Goal: Information Seeking & Learning: Learn about a topic

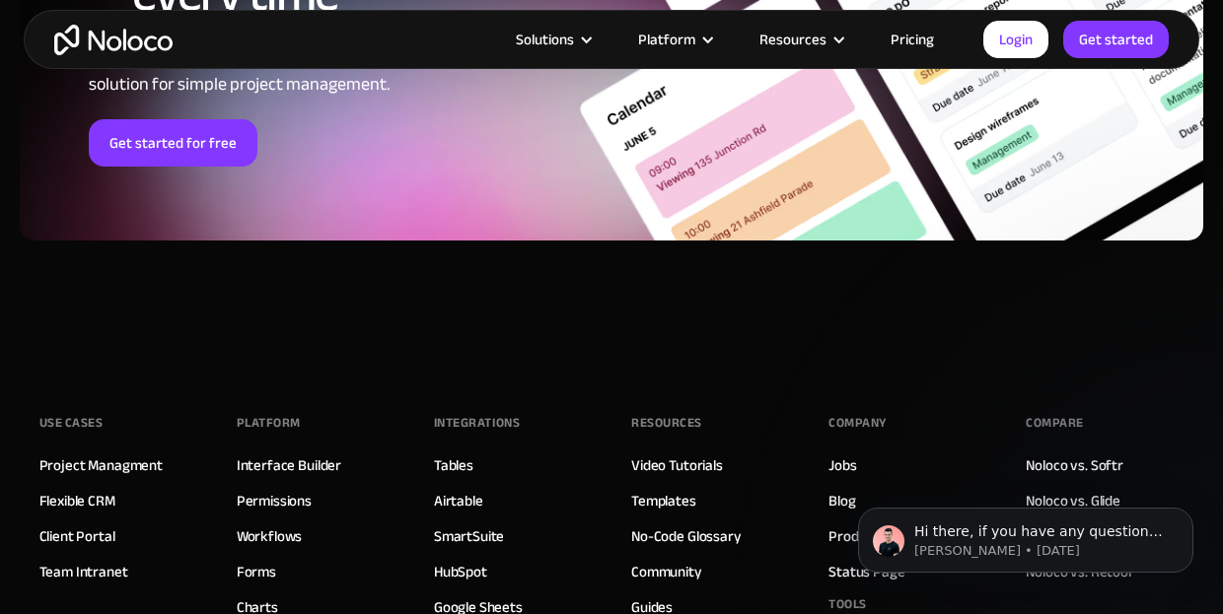
scroll to position [8427, 0]
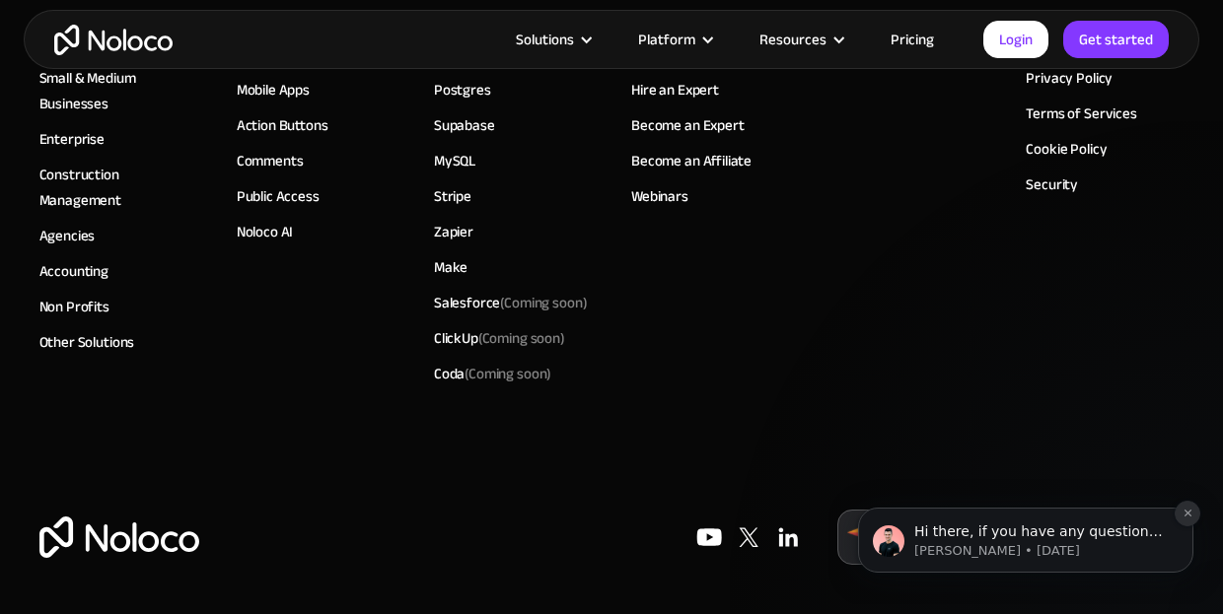
click at [1191, 515] on icon "Dismiss notification" at bounding box center [1188, 513] width 11 height 11
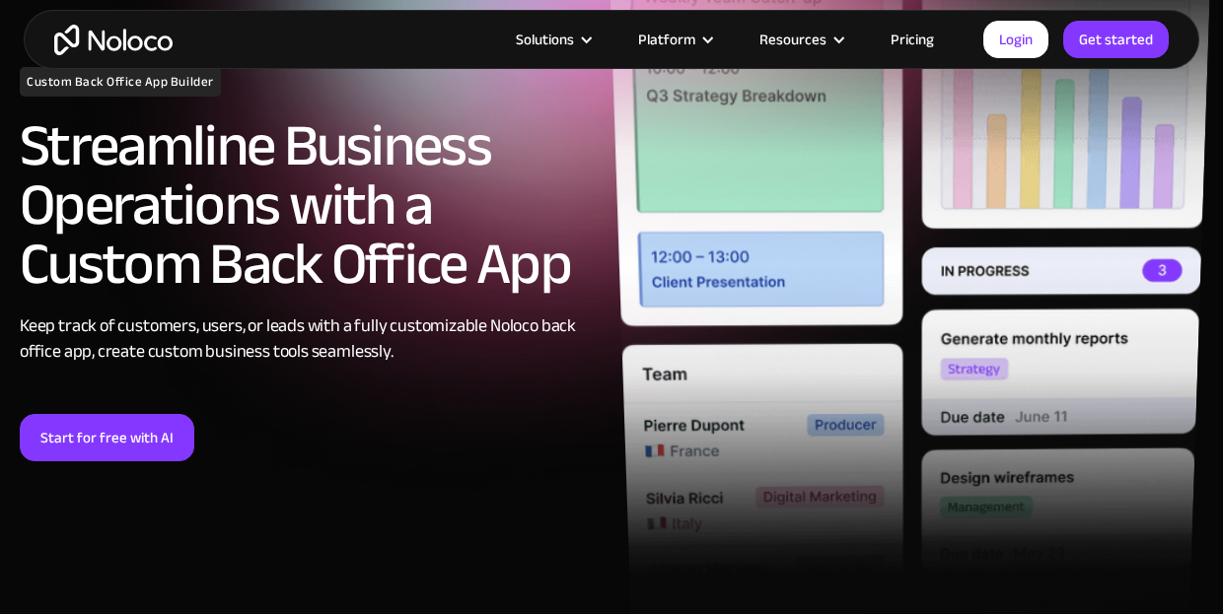
scroll to position [0, 0]
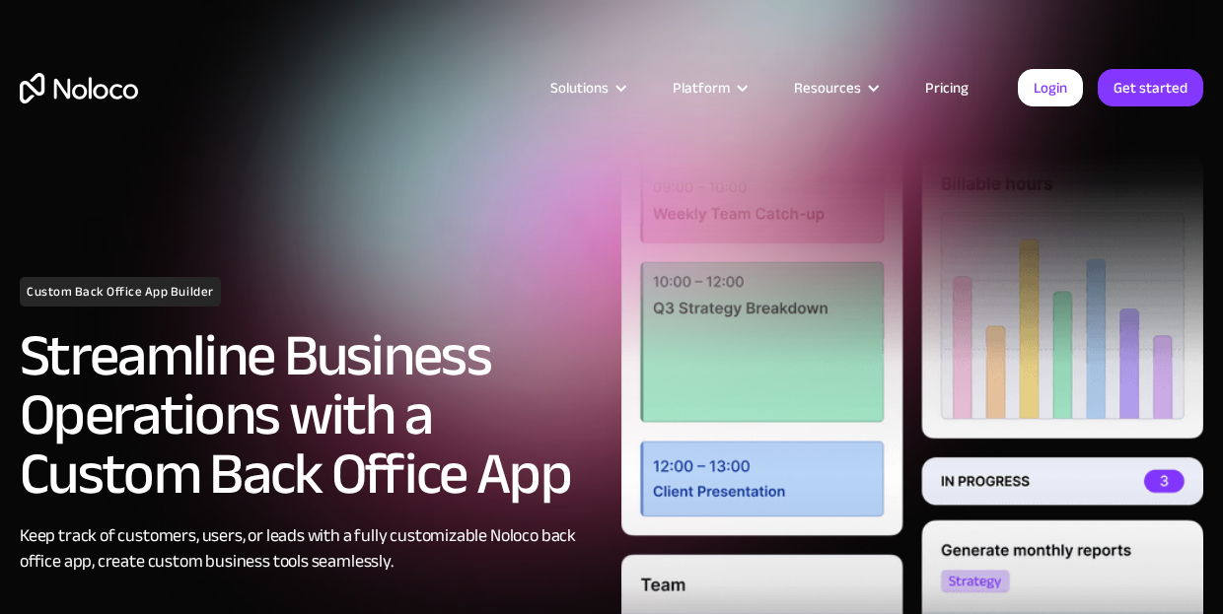
click at [951, 94] on link "Pricing" at bounding box center [947, 88] width 93 height 26
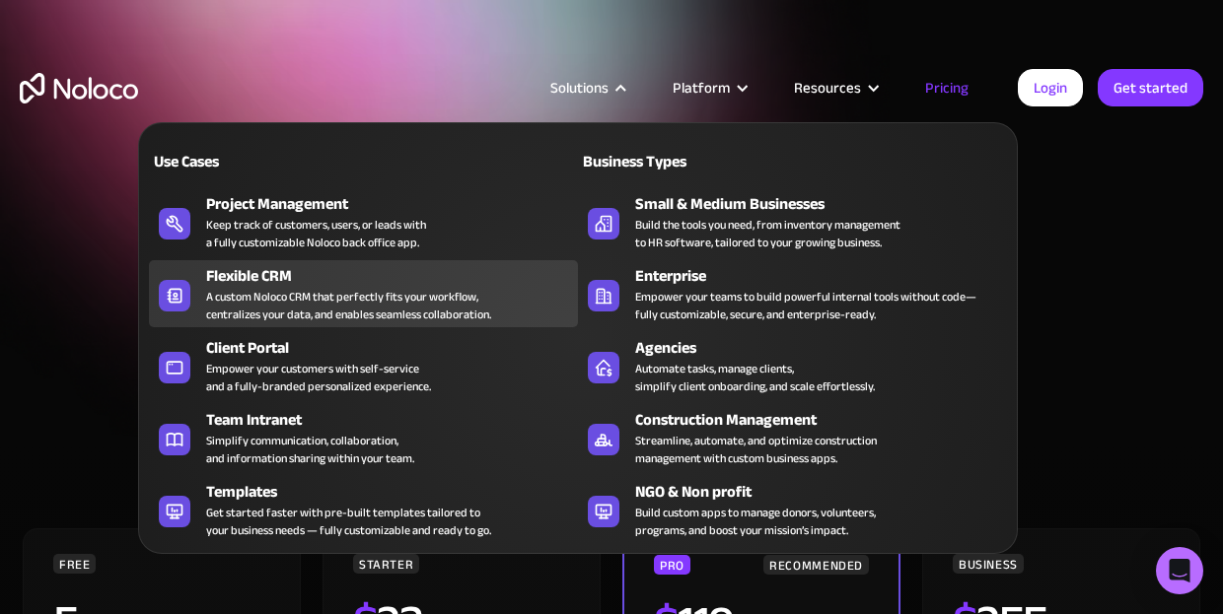
click at [228, 277] on div "Flexible CRM" at bounding box center [396, 276] width 381 height 24
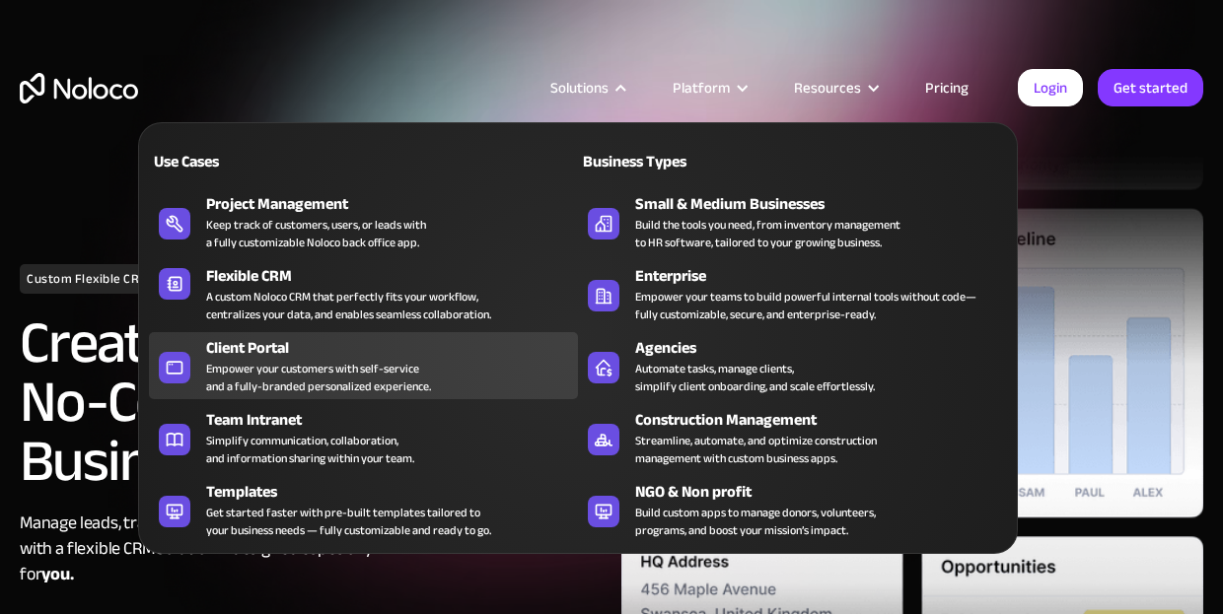
click at [282, 355] on div "Client Portal" at bounding box center [396, 348] width 381 height 24
